Goal: Share content

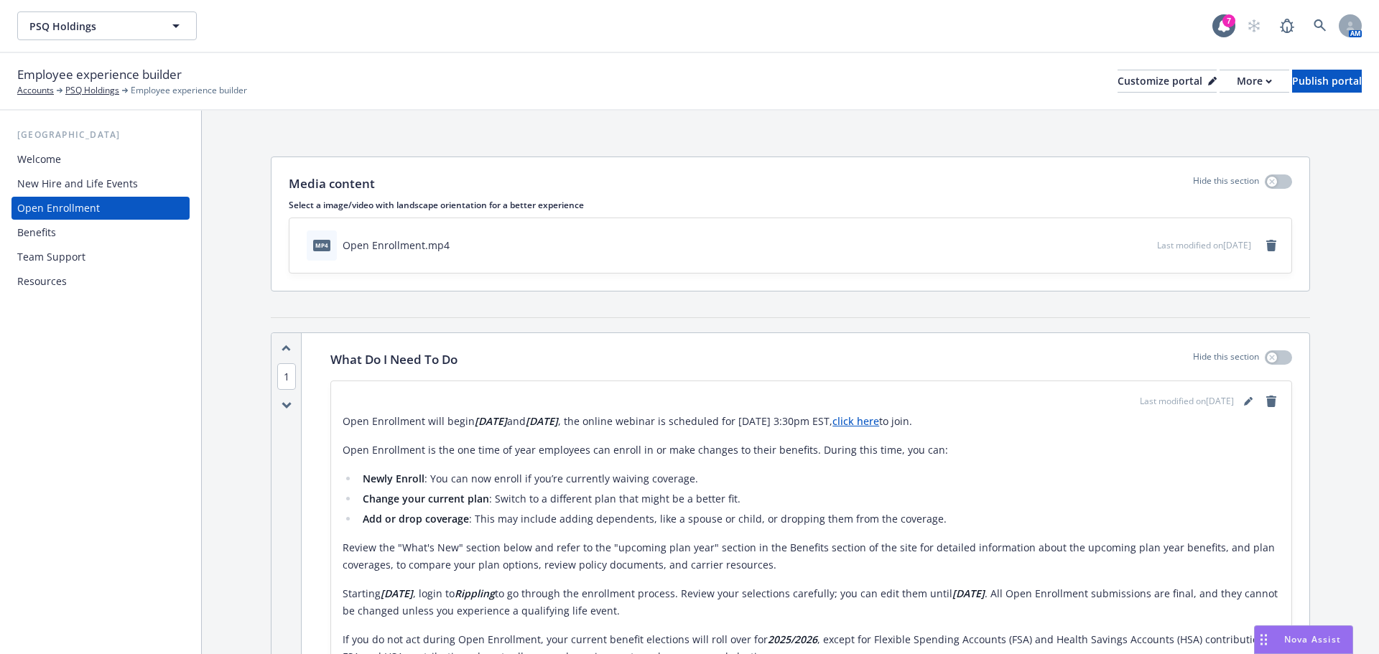
scroll to position [1873, 0]
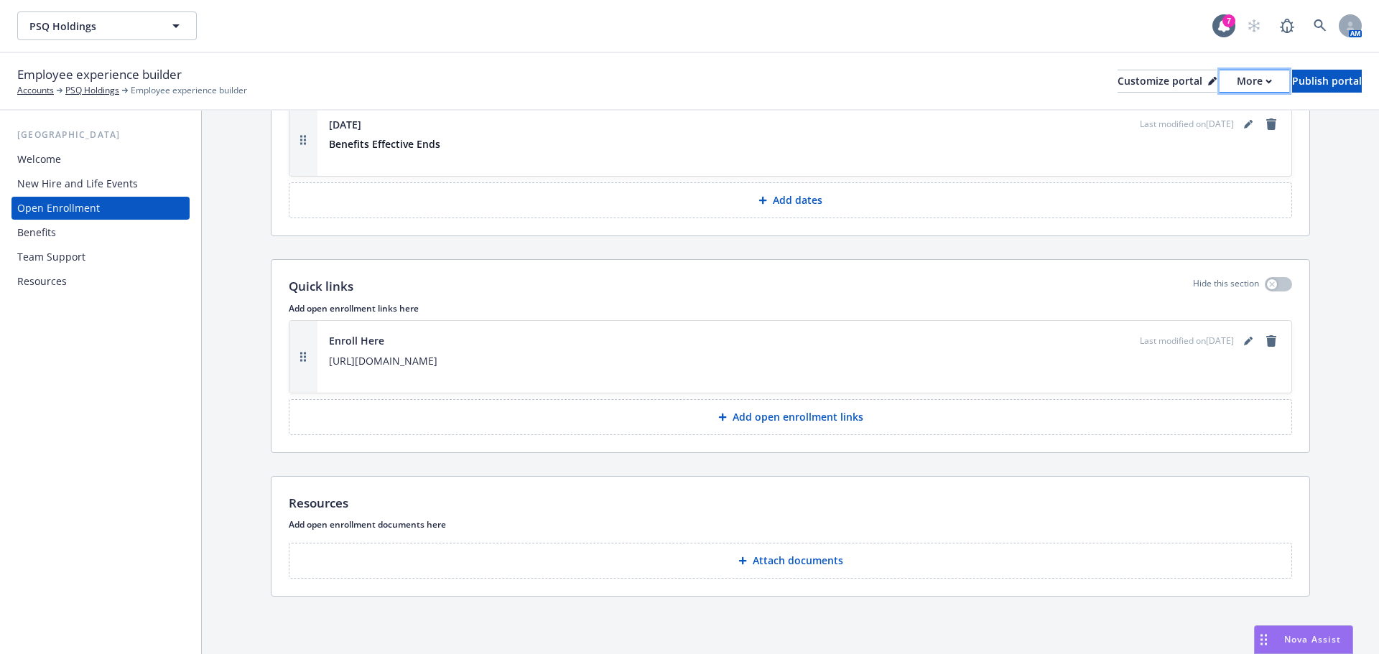
click at [1237, 84] on div "More" at bounding box center [1254, 81] width 35 height 22
click at [1160, 118] on link "Copy preview link" at bounding box center [1177, 113] width 131 height 29
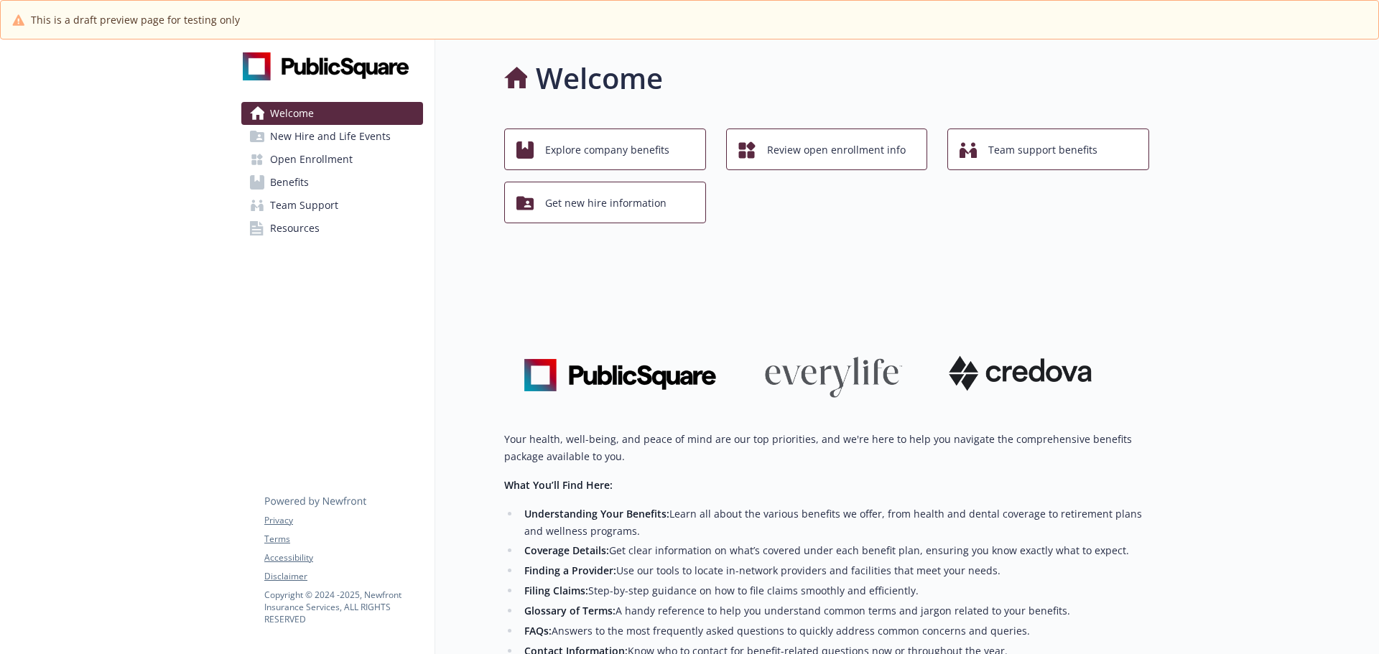
click at [306, 128] on span "New Hire and Life Events" at bounding box center [330, 136] width 121 height 23
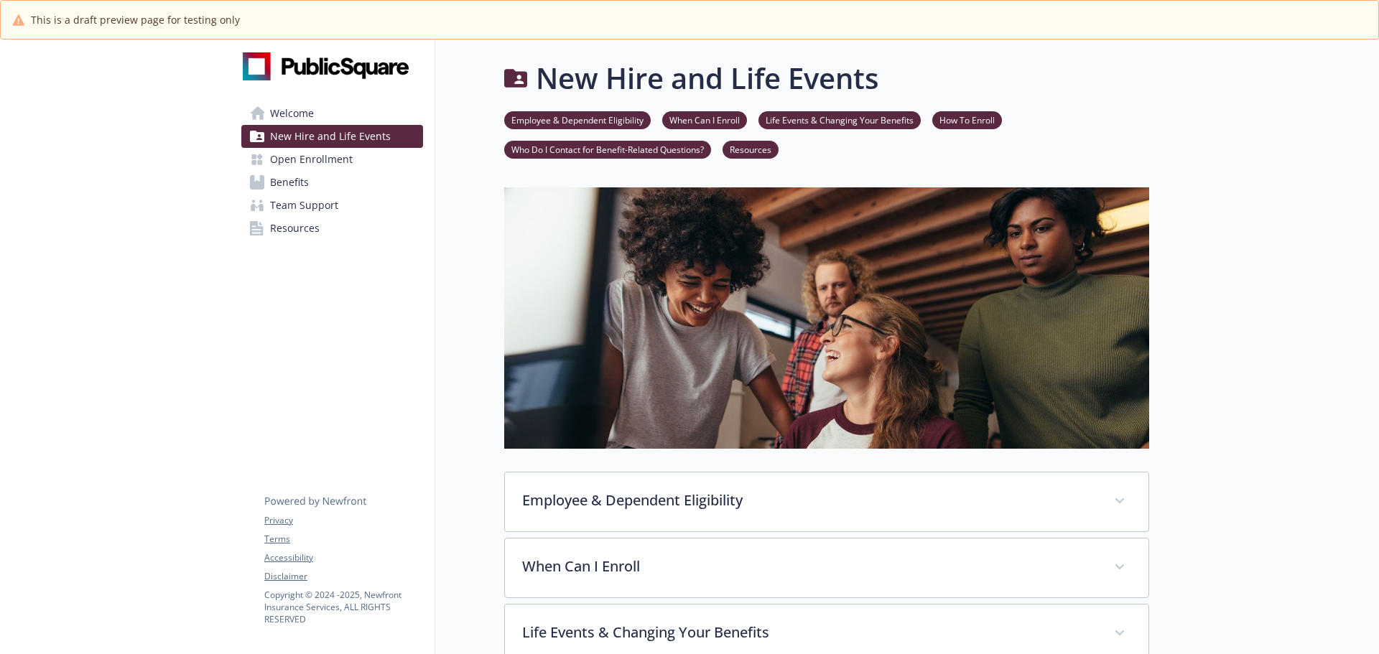
click at [306, 160] on span "Open Enrollment" at bounding box center [311, 159] width 83 height 23
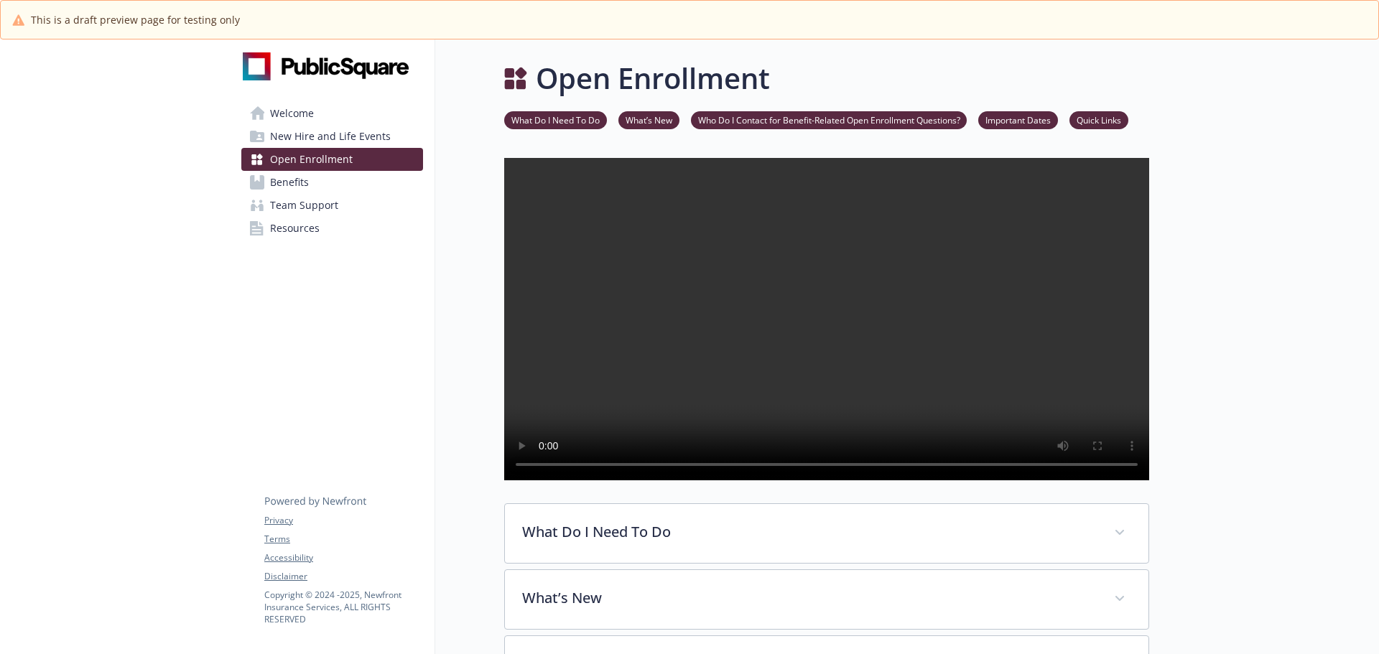
click at [285, 181] on span "Benefits" at bounding box center [289, 182] width 39 height 23
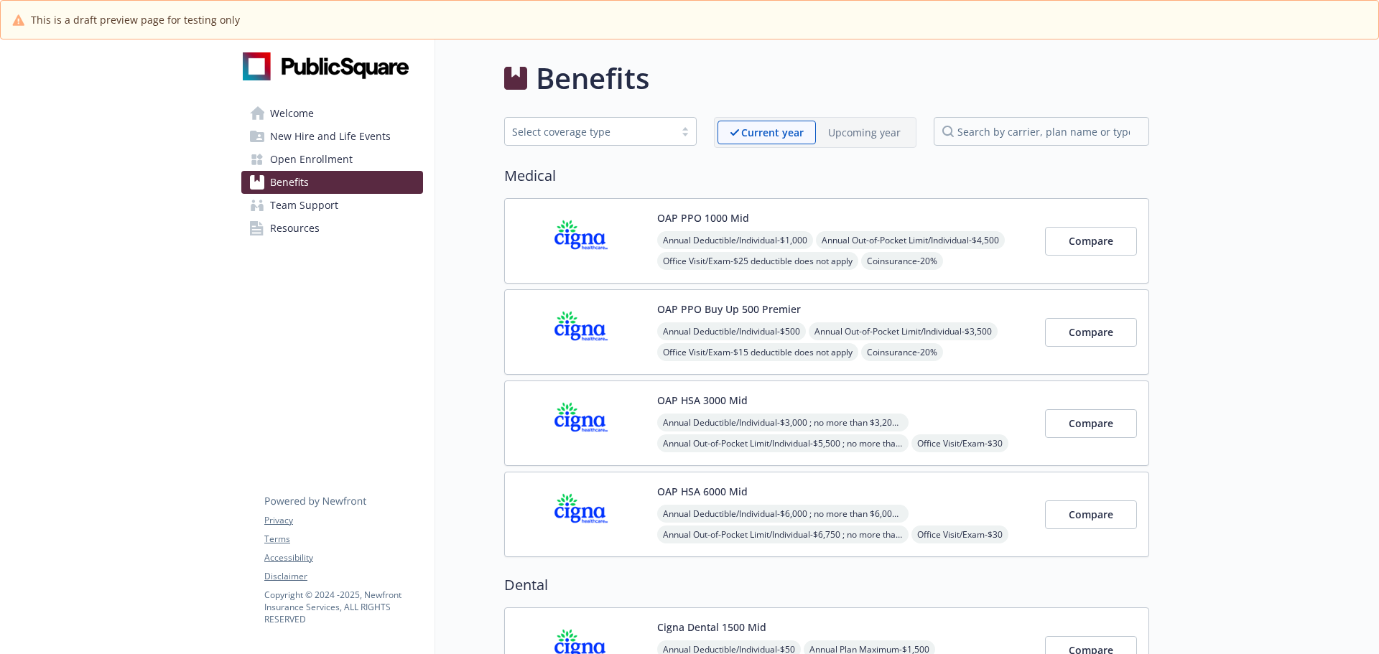
click at [299, 209] on span "Team Support" at bounding box center [304, 205] width 68 height 23
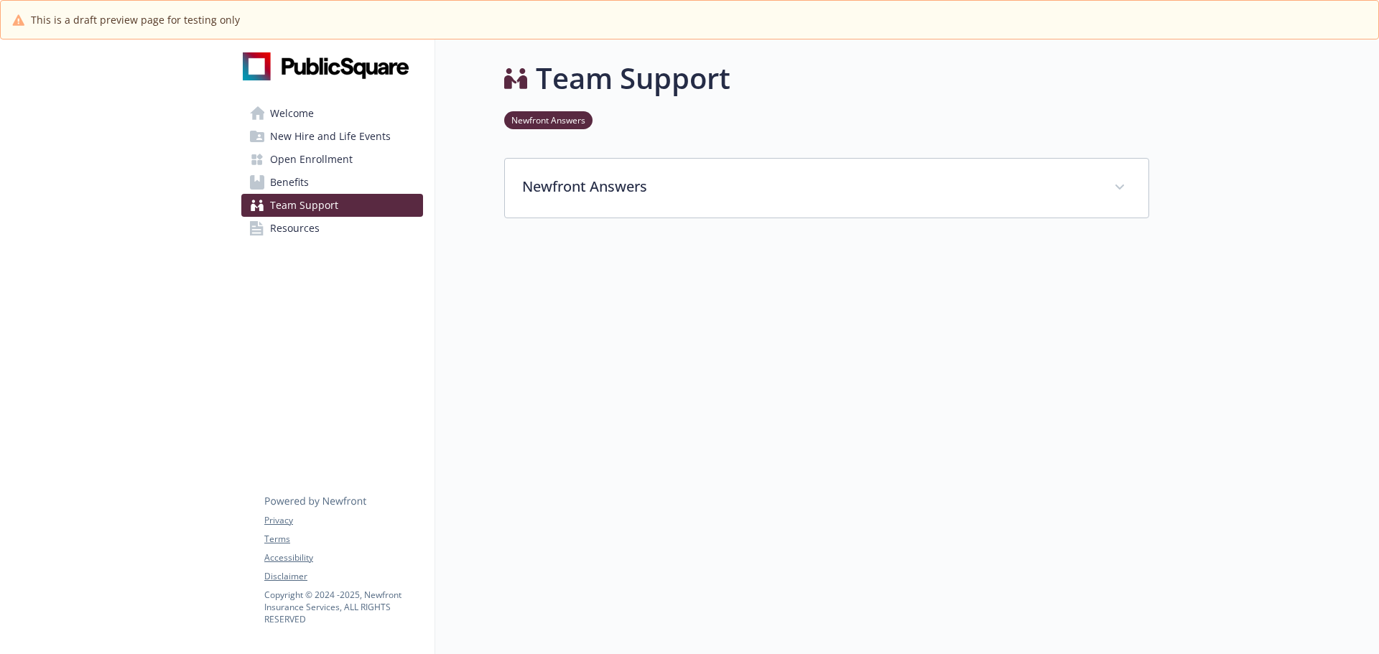
click at [297, 228] on span "Resources" at bounding box center [295, 228] width 50 height 23
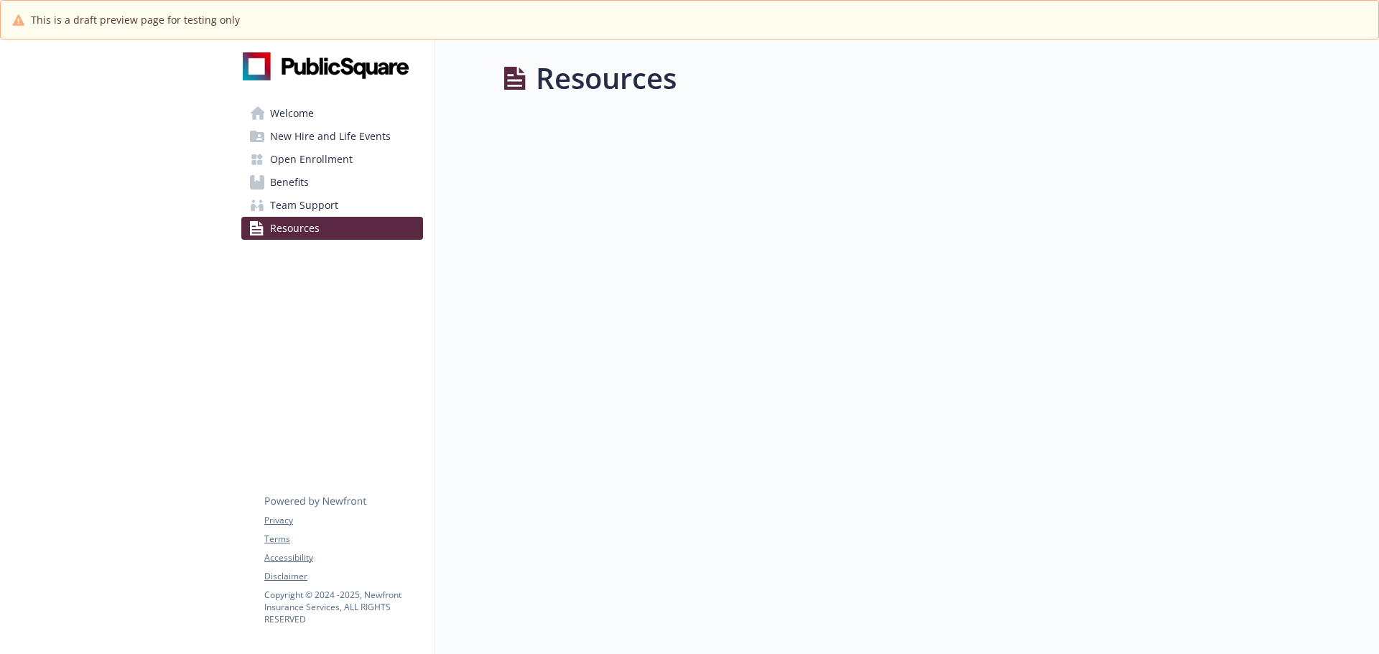
click at [300, 210] on span "Team Support" at bounding box center [304, 205] width 68 height 23
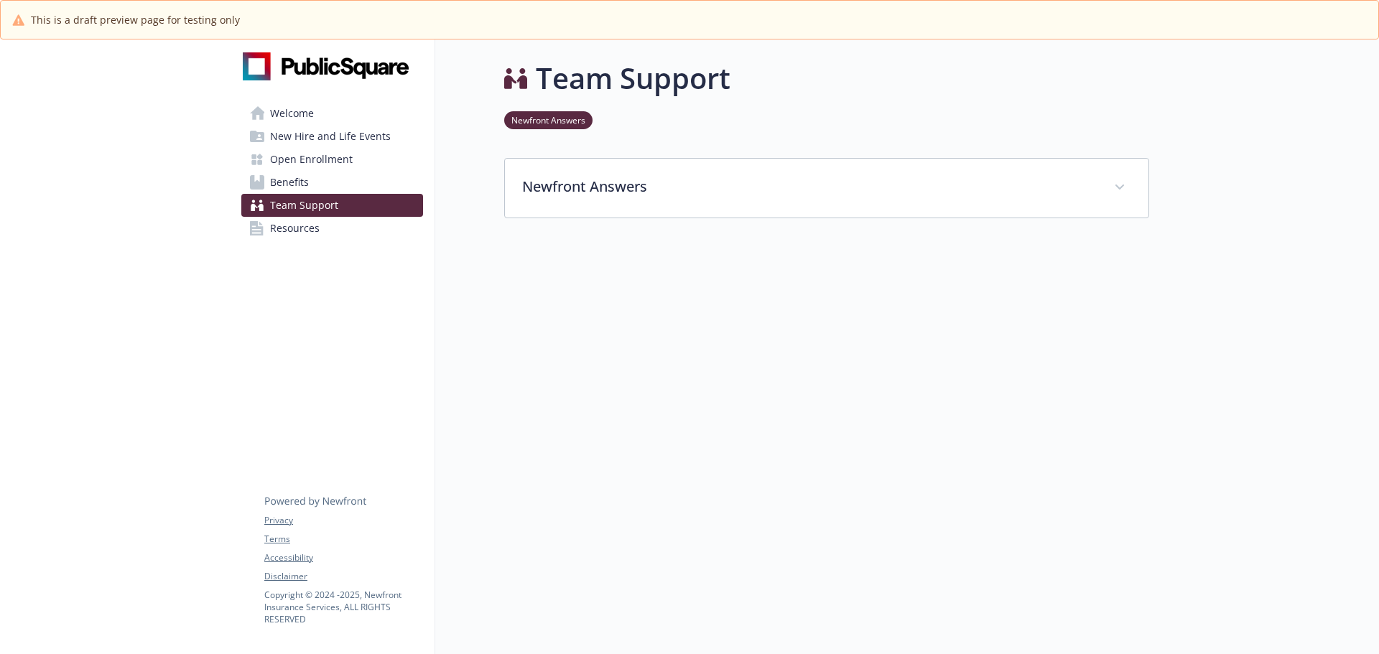
click at [302, 190] on span "Benefits" at bounding box center [289, 182] width 39 height 23
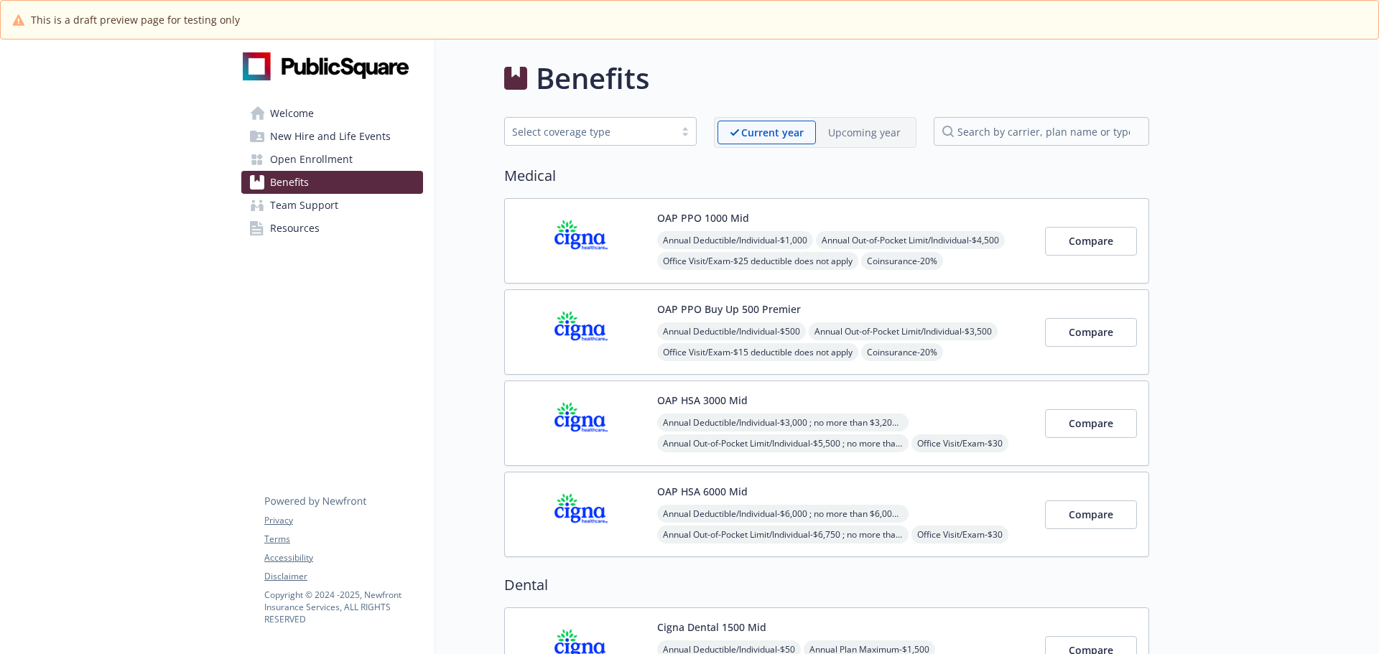
click at [315, 162] on span "Open Enrollment" at bounding box center [311, 159] width 83 height 23
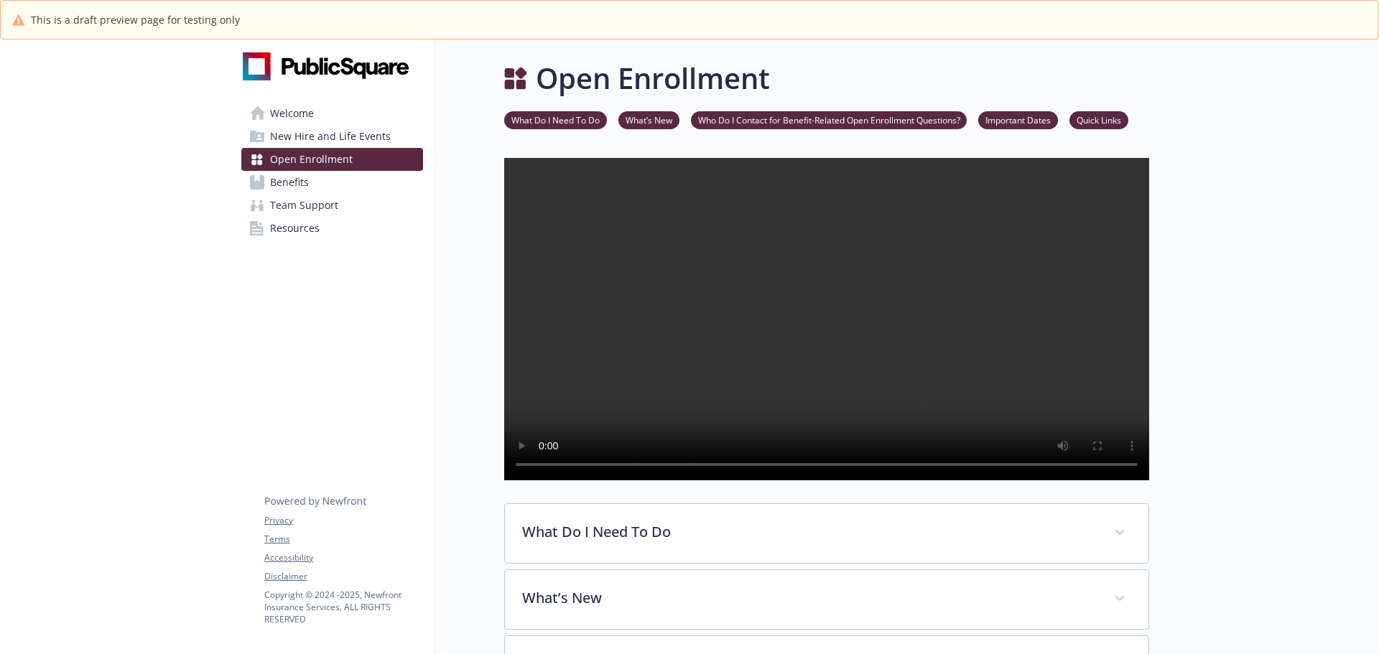
click at [324, 144] on span "New Hire and Life Events" at bounding box center [330, 136] width 121 height 23
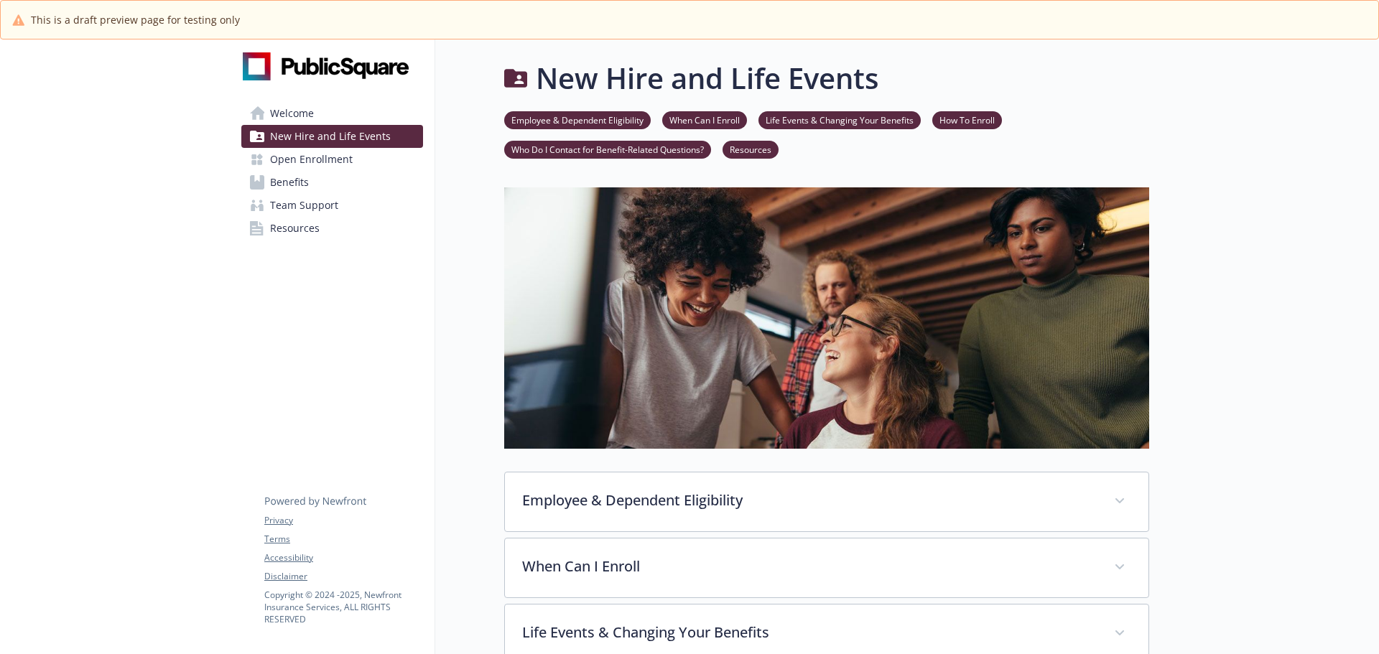
click at [319, 124] on link "Welcome" at bounding box center [332, 113] width 182 height 23
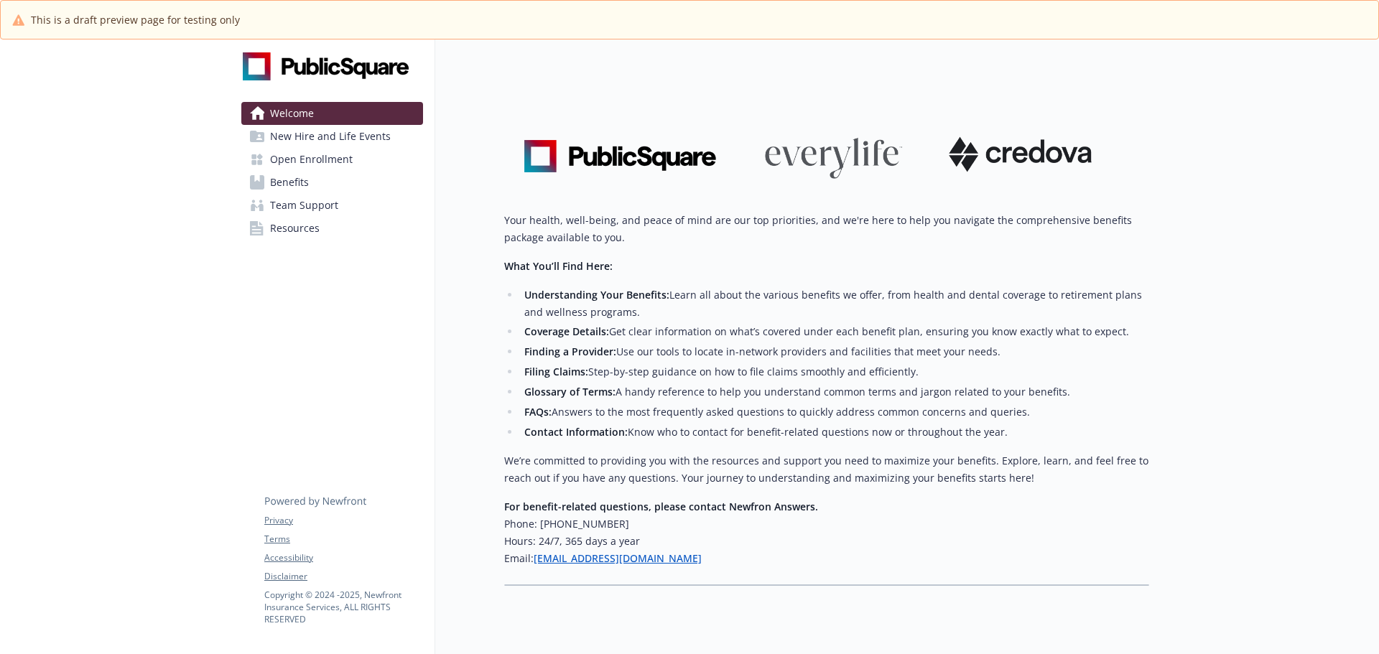
scroll to position [193, 0]
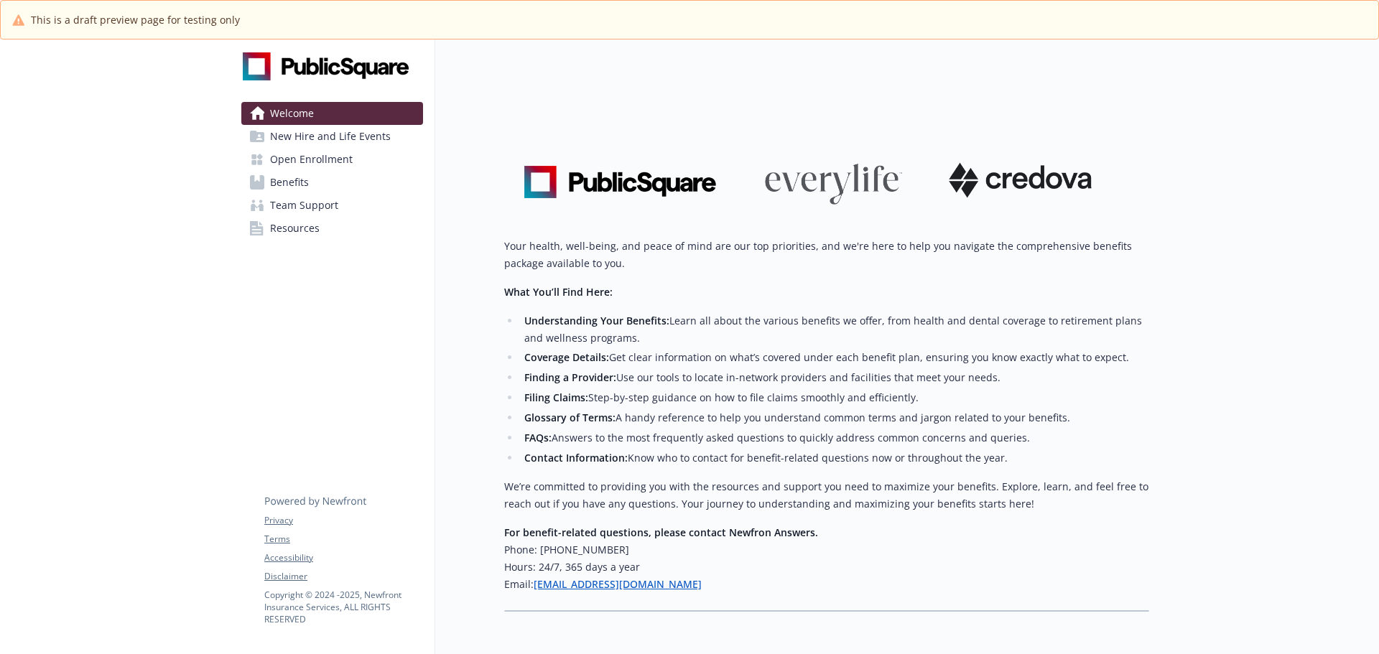
click at [295, 177] on span "Benefits" at bounding box center [289, 182] width 39 height 23
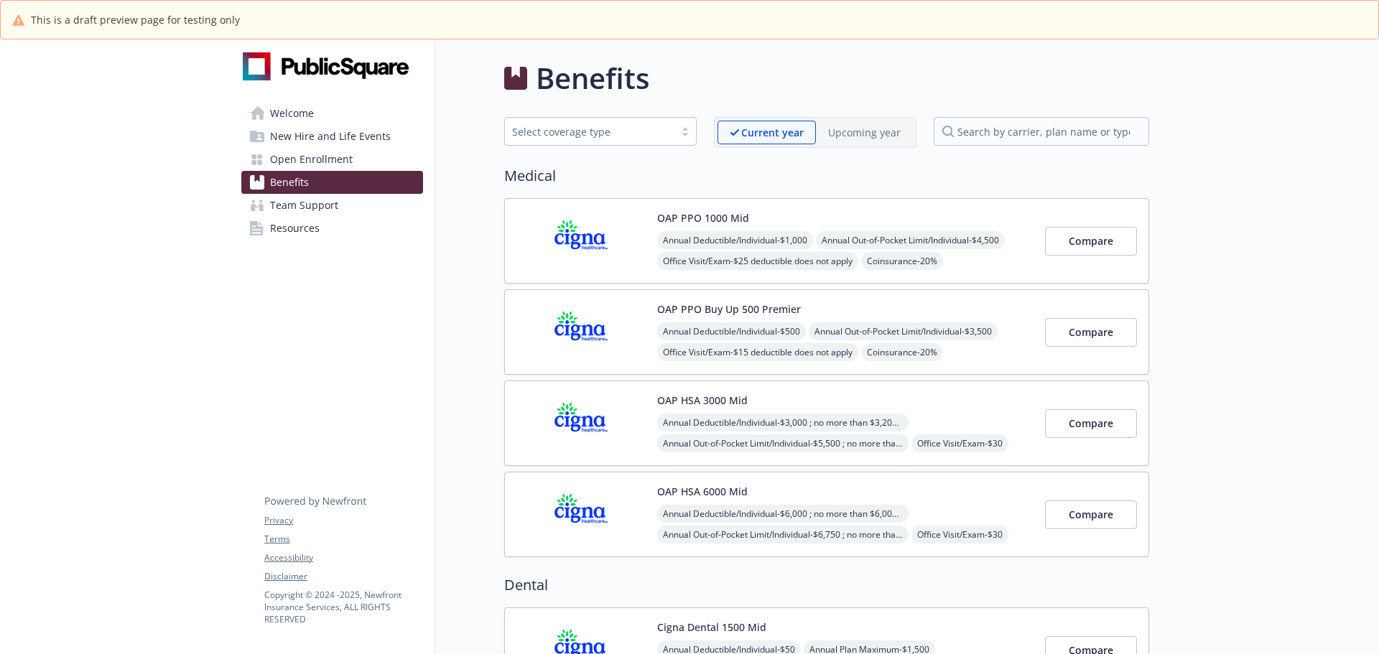
click at [860, 131] on p "Upcoming year" at bounding box center [864, 132] width 73 height 15
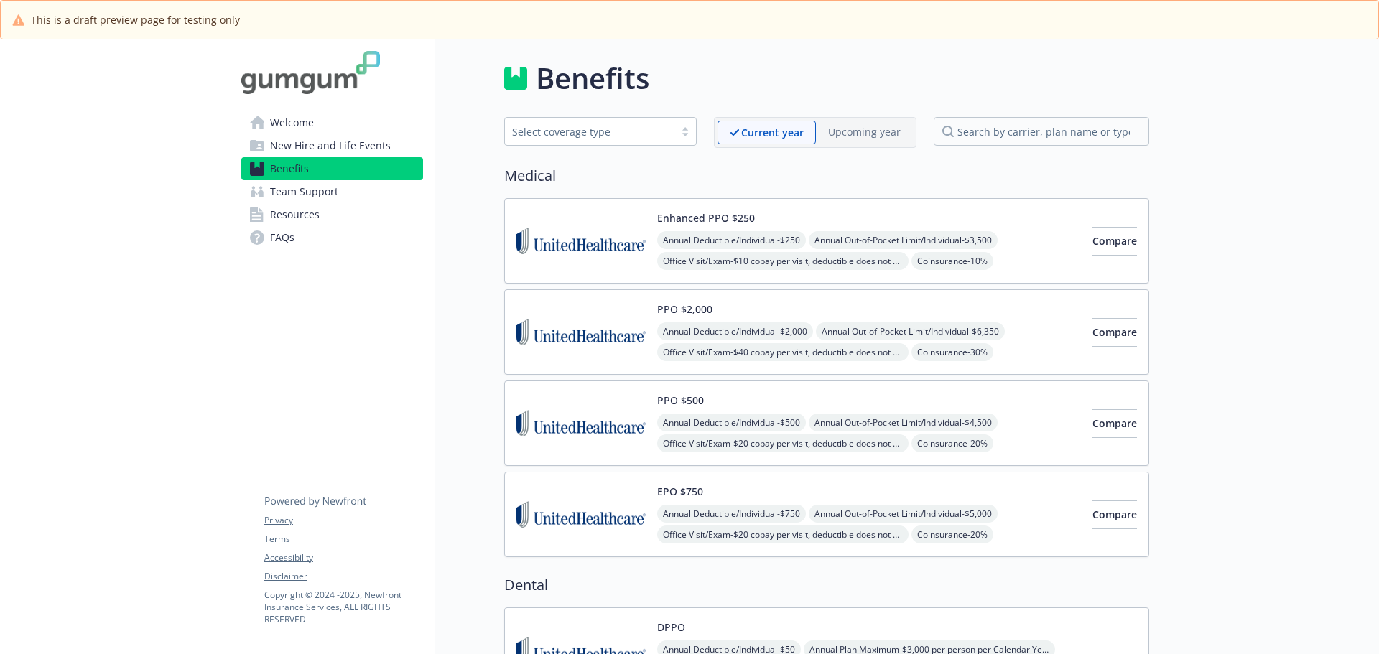
drag, startPoint x: 292, startPoint y: 103, endPoint x: 292, endPoint y: 116, distance: 12.9
click at [292, 111] on div "Welcome New Hire and Life Events Benefits Team Support Resources FAQs Privacy T…" at bounding box center [332, 158] width 205 height 238
click at [292, 121] on span "Welcome" at bounding box center [292, 122] width 44 height 23
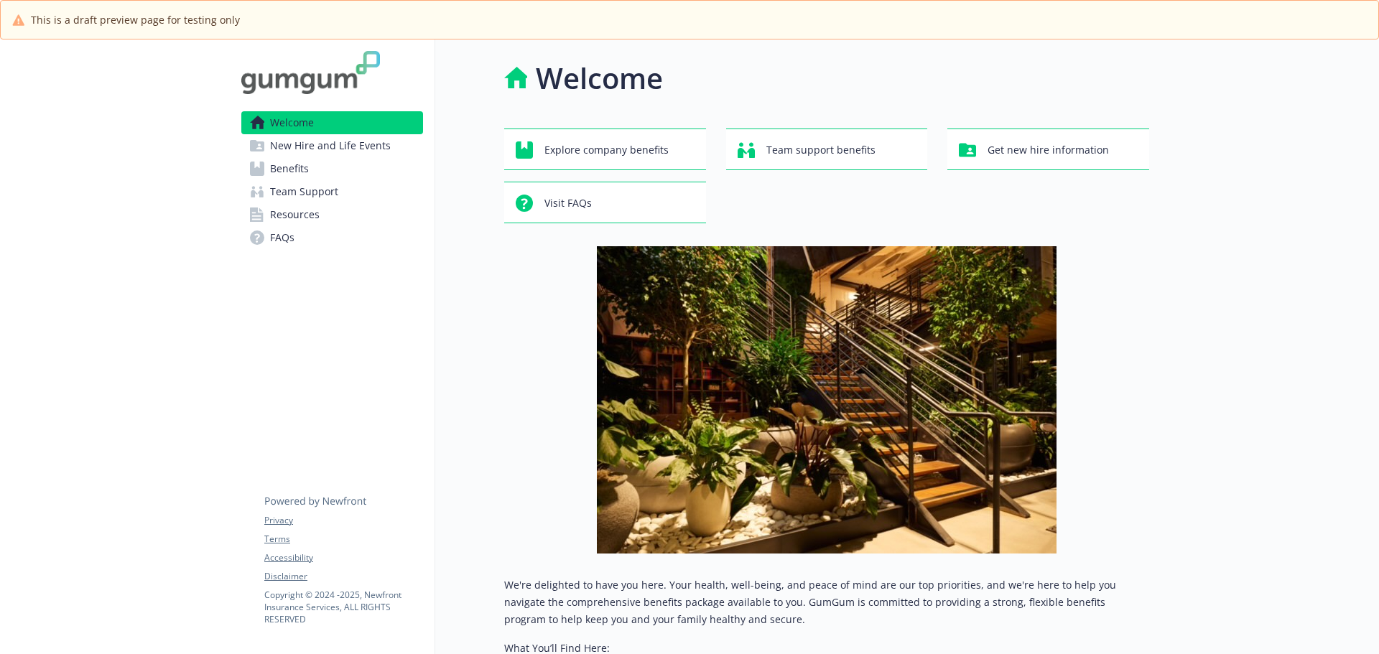
click at [350, 145] on span "New Hire and Life Events" at bounding box center [330, 145] width 121 height 23
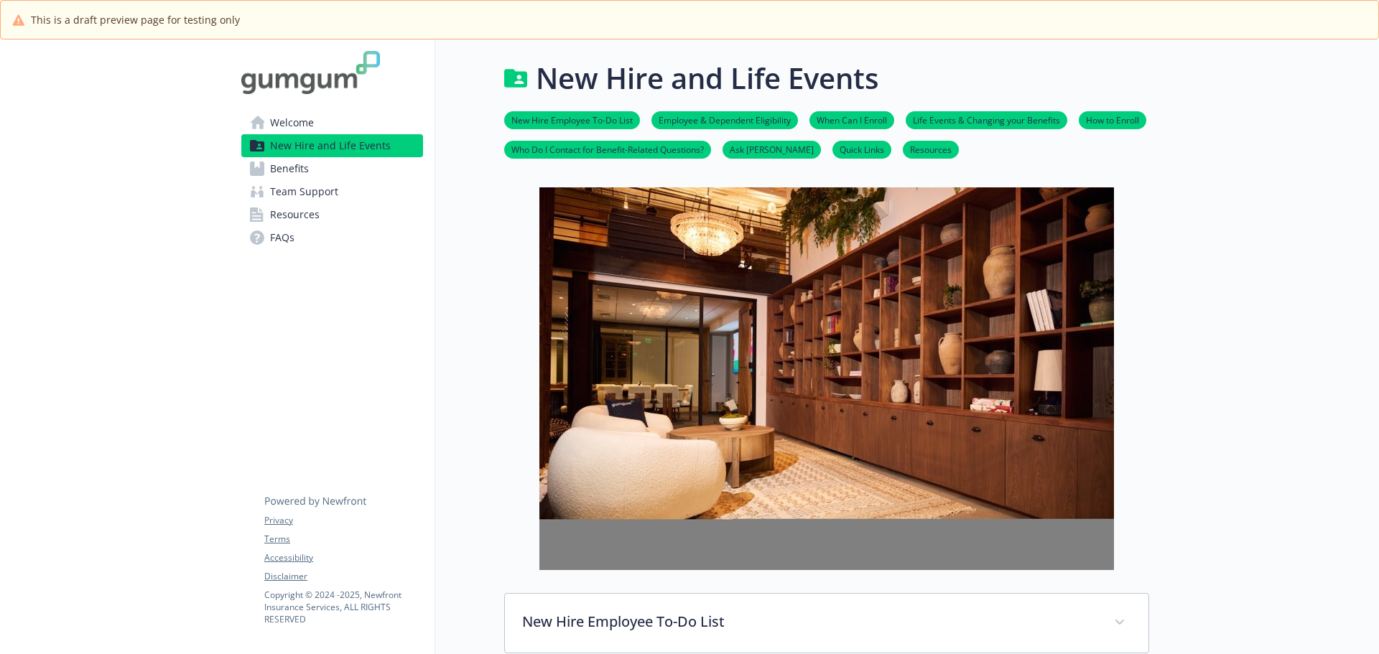
click at [309, 175] on link "Benefits" at bounding box center [332, 168] width 182 height 23
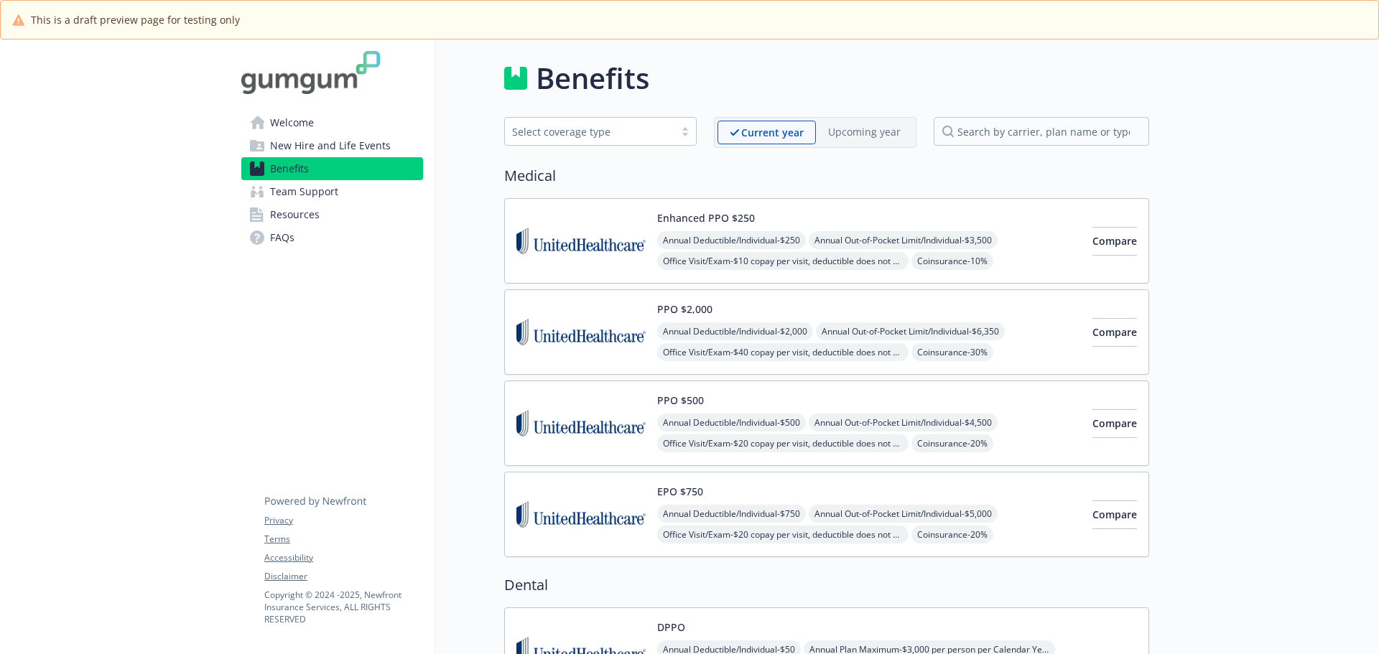
click at [309, 195] on span "Team Support" at bounding box center [304, 191] width 68 height 23
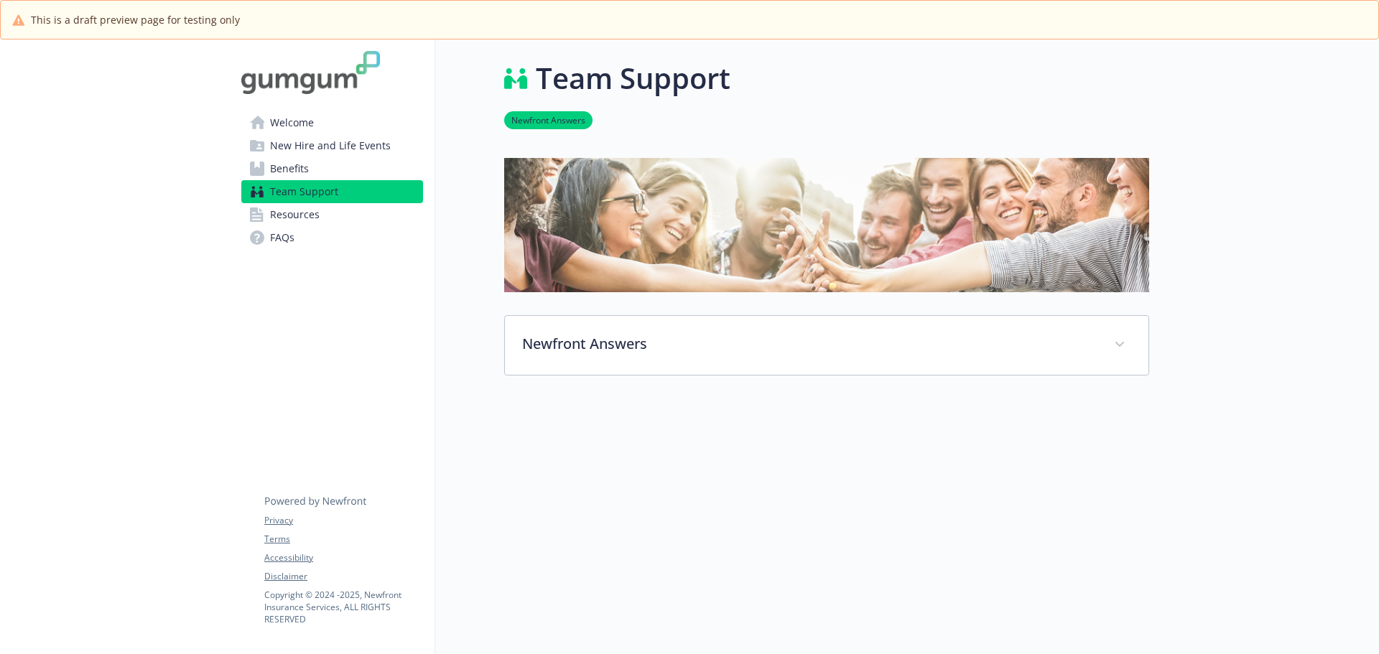
click at [299, 215] on span "Resources" at bounding box center [295, 214] width 50 height 23
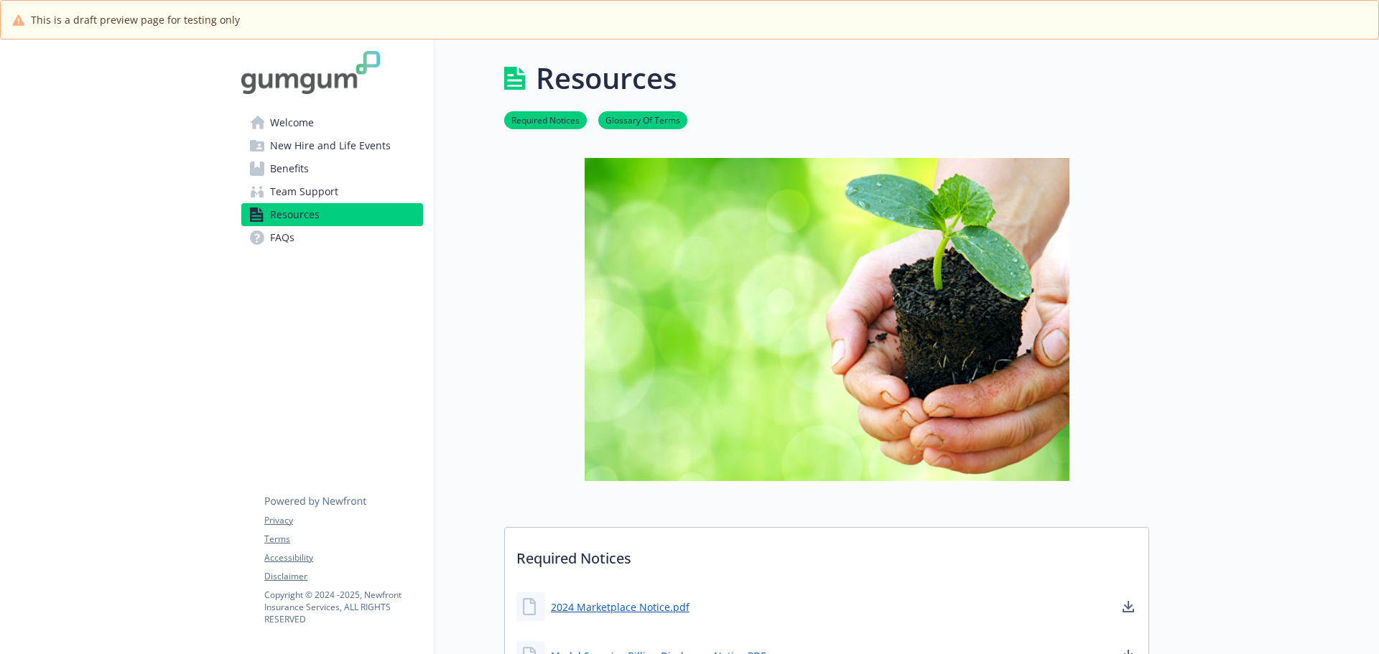
click at [275, 241] on span "FAQs" at bounding box center [282, 237] width 24 height 23
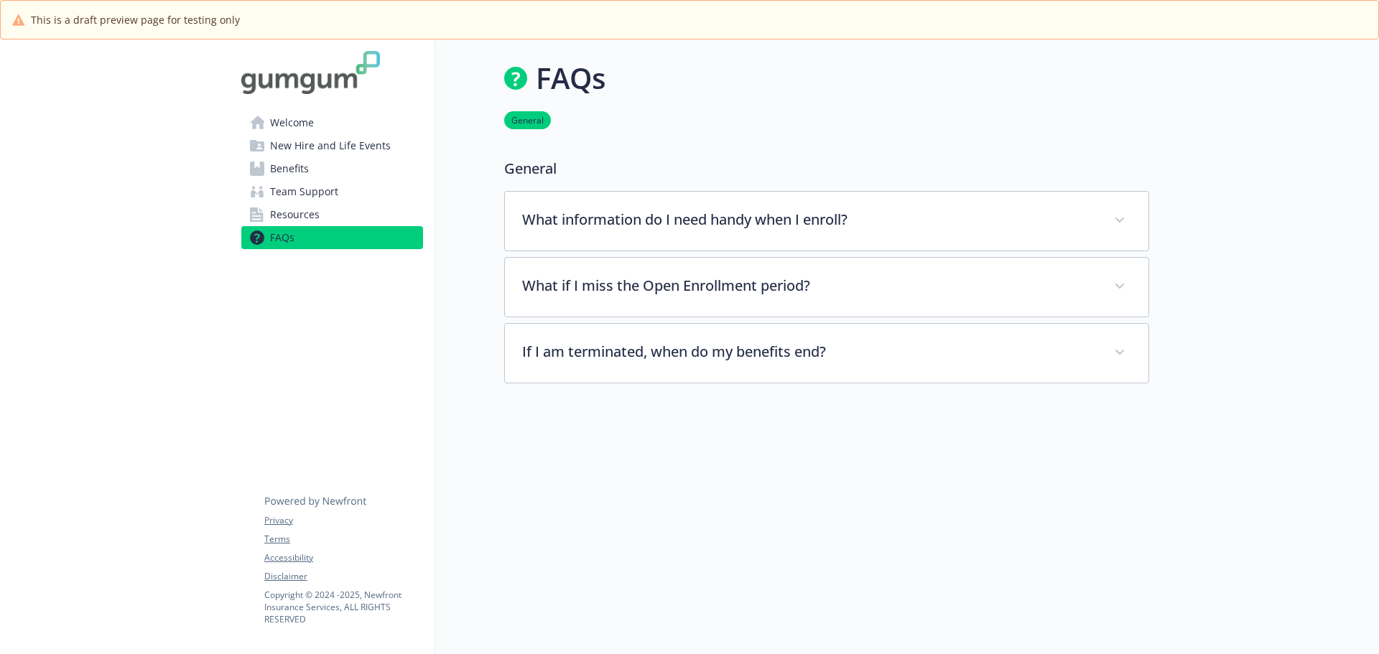
click at [297, 117] on span "Welcome" at bounding box center [292, 122] width 44 height 23
